Goal: Check status: Check status

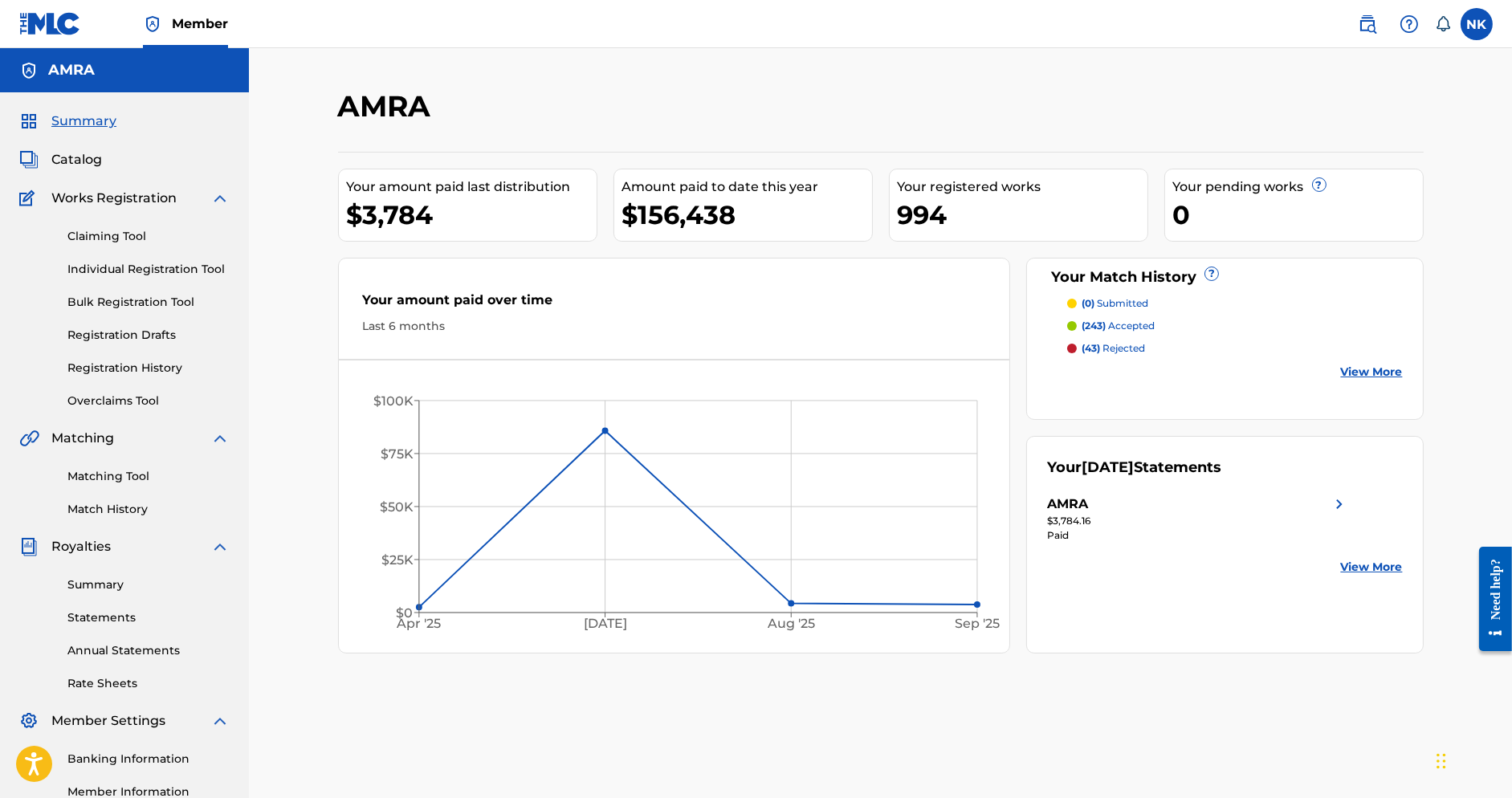
click at [1131, 345] on p "(43) rejected" at bounding box center [1114, 348] width 63 height 15
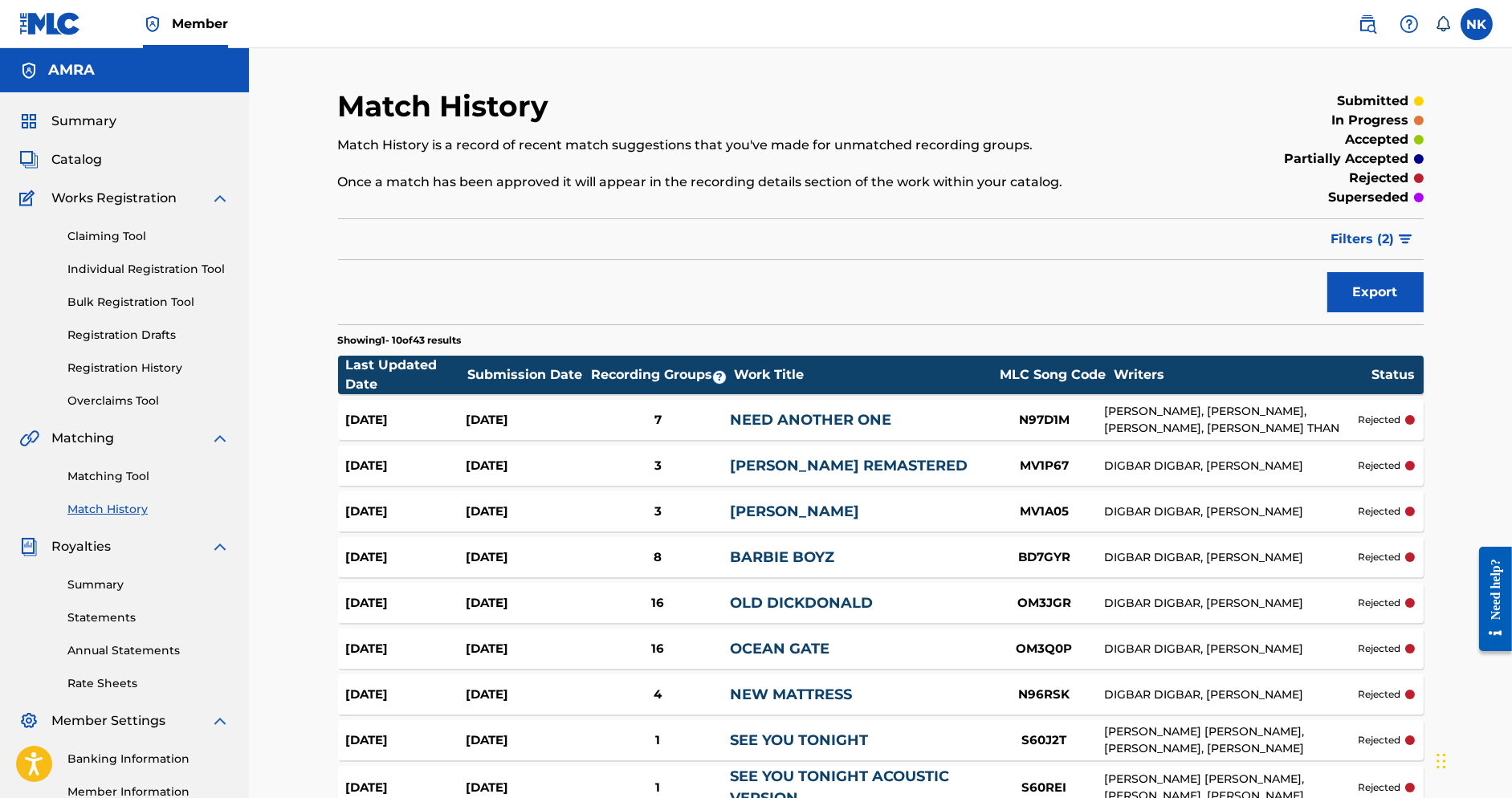
click at [127, 370] on link "Registration History" at bounding box center [148, 367] width 163 height 17
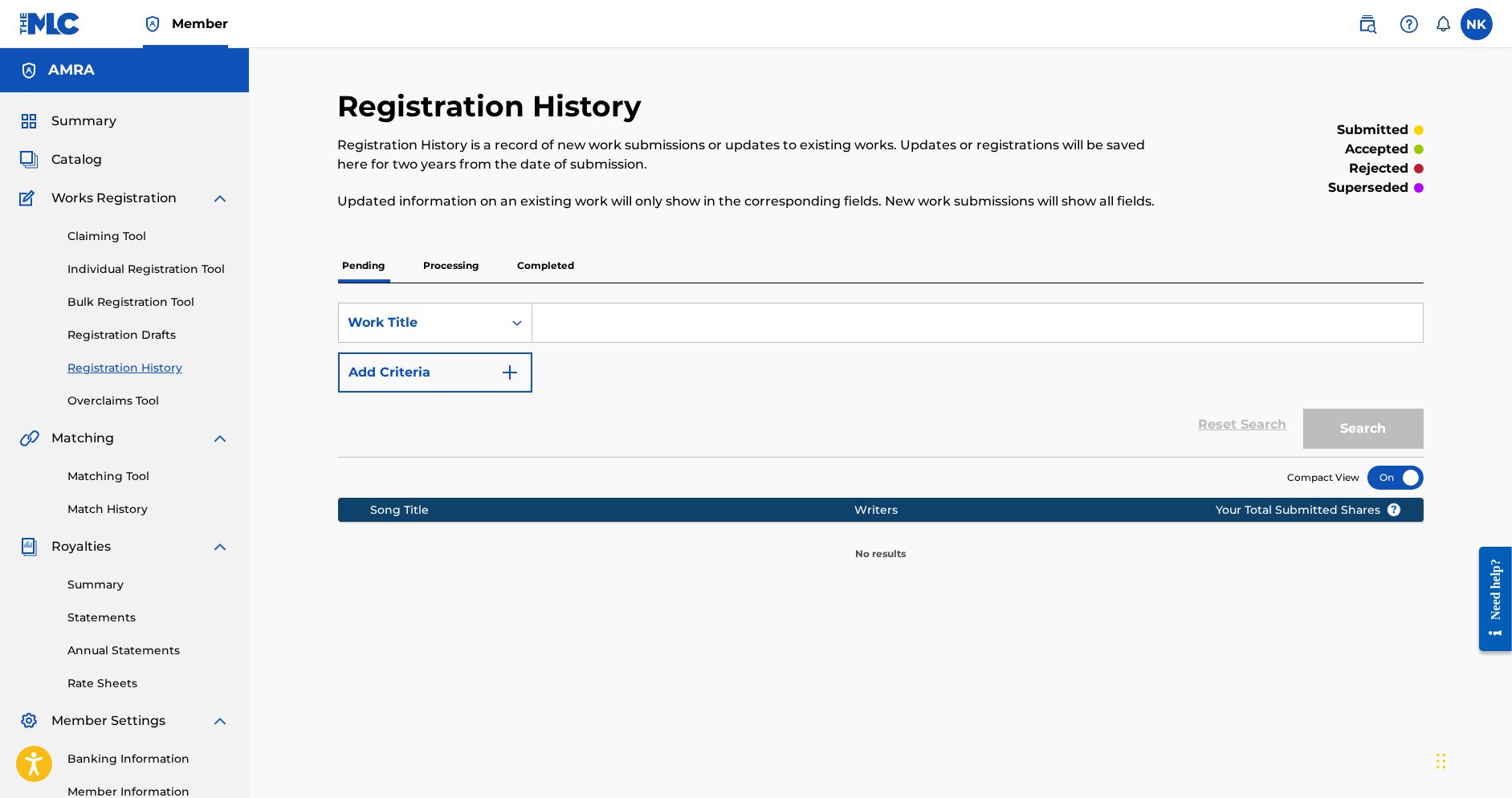
click at [461, 270] on p "Processing" at bounding box center [451, 266] width 65 height 33
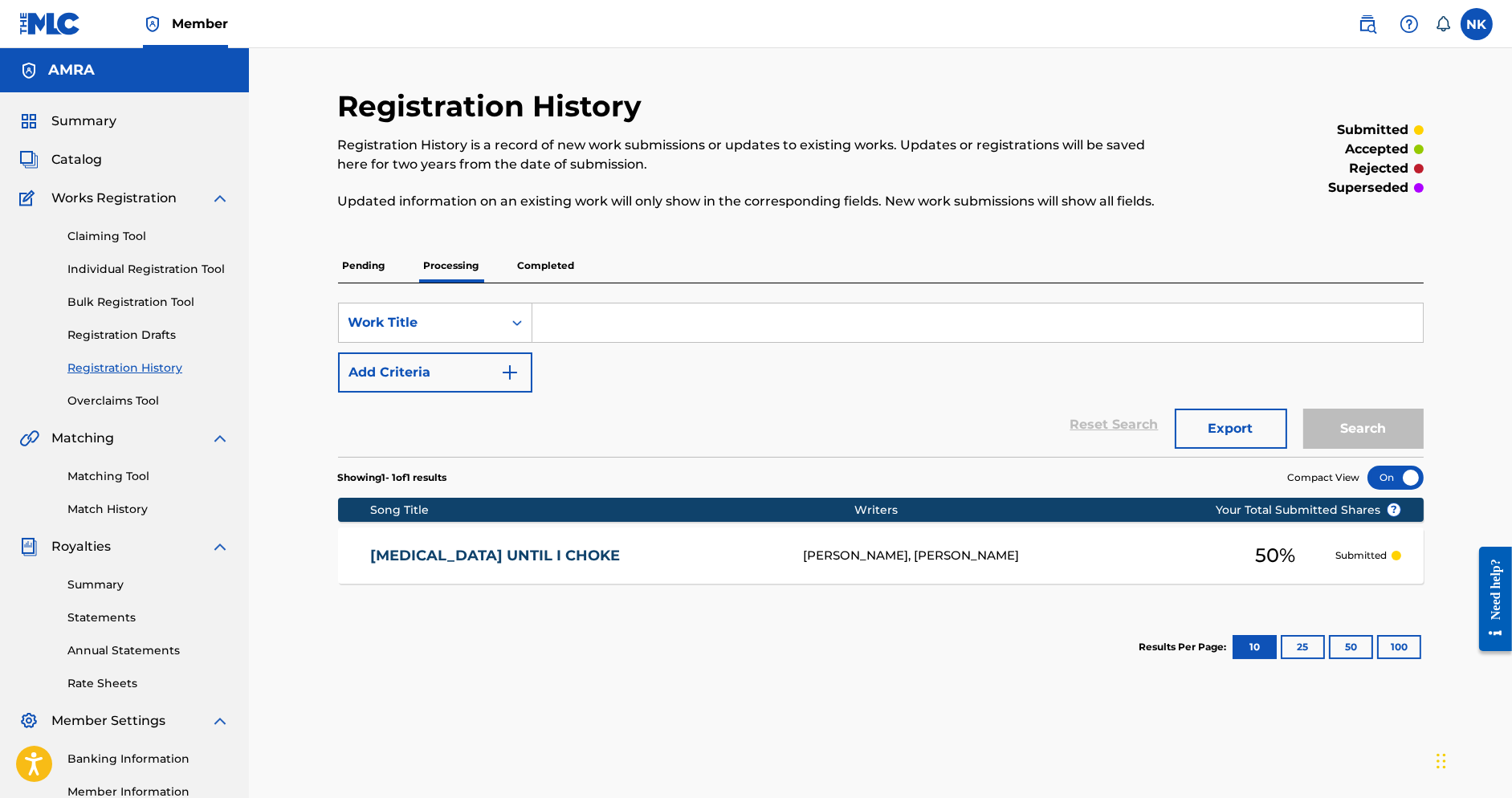
click at [531, 261] on p "Completed" at bounding box center [547, 266] width 67 height 33
